Goal: Submit feedback/report problem

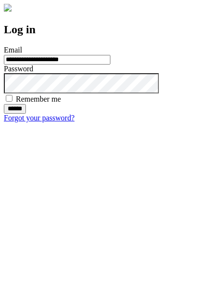
click at [26, 114] on input "******" at bounding box center [15, 109] width 22 height 10
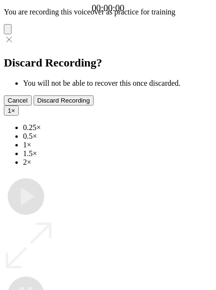
type input "**********"
